Goal: Task Accomplishment & Management: Use online tool/utility

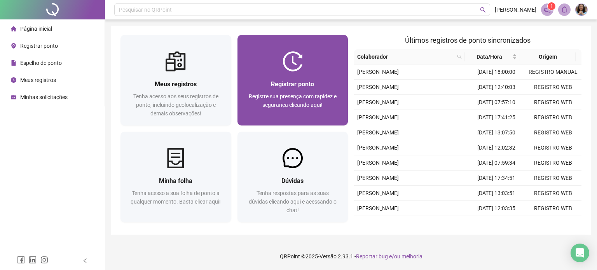
click at [293, 71] on img at bounding box center [292, 61] width 20 height 20
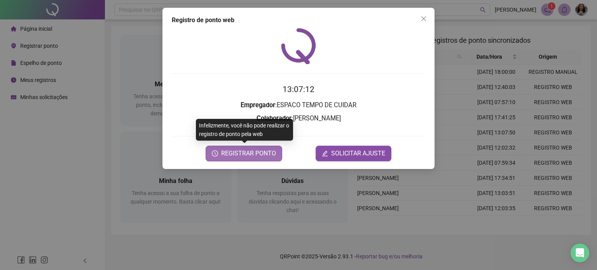
click at [263, 150] on span "REGISTRAR PONTO" at bounding box center [248, 153] width 55 height 9
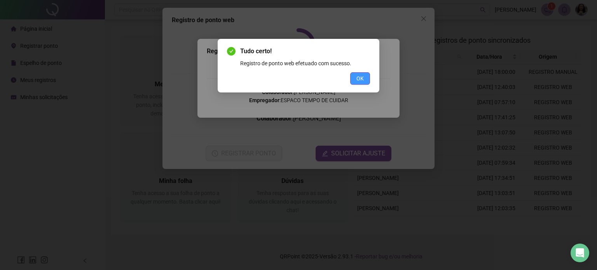
click at [364, 82] on span "OK" at bounding box center [359, 78] width 7 height 9
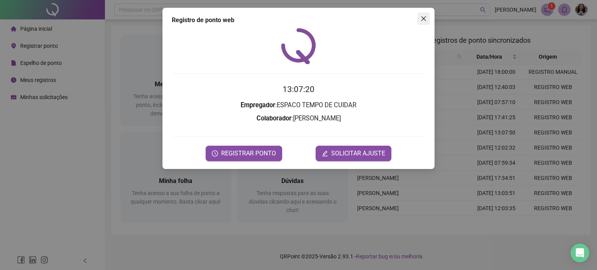
click at [424, 17] on icon "close" at bounding box center [423, 19] width 6 height 6
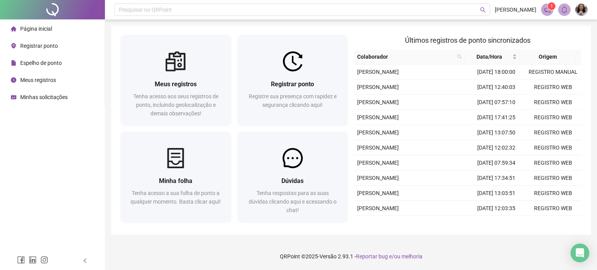
click at [563, 139] on tbody "[PERSON_NAME] XAVIER [DATE] 18:00:00 REGISTRO MANUAL [PERSON_NAME] [DATE] 12:40…" at bounding box center [467, 177] width 227 height 227
click at [551, 125] on td "REGISTRO WEB" at bounding box center [553, 117] width 57 height 15
type input "**********"
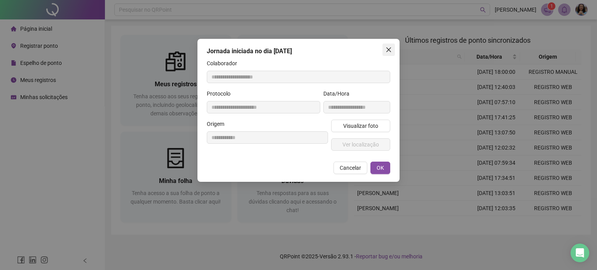
click at [390, 49] on icon "close" at bounding box center [388, 50] width 6 height 6
